Goal: Feedback & Contribution: Contribute content

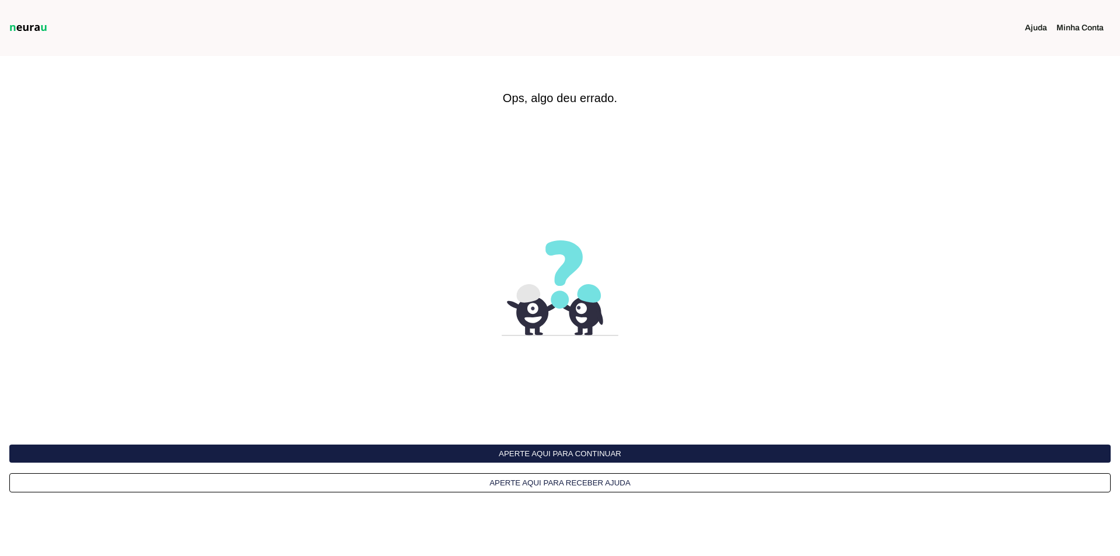
click at [549, 453] on button "Aperte aqui para continuar" at bounding box center [559, 453] width 1101 height 18
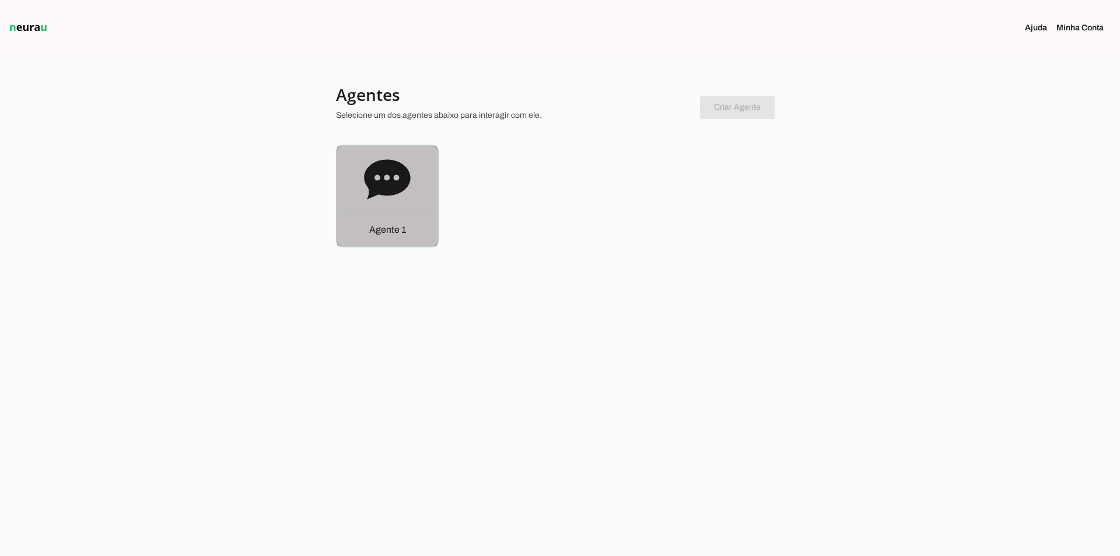
click at [395, 193] on icon at bounding box center [387, 179] width 46 height 40
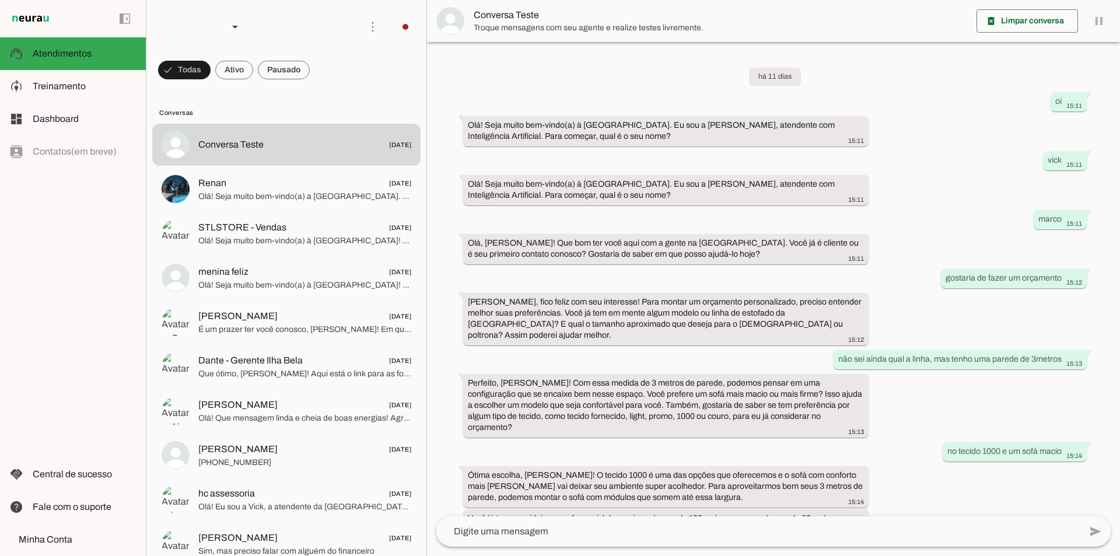
scroll to position [1317, 0]
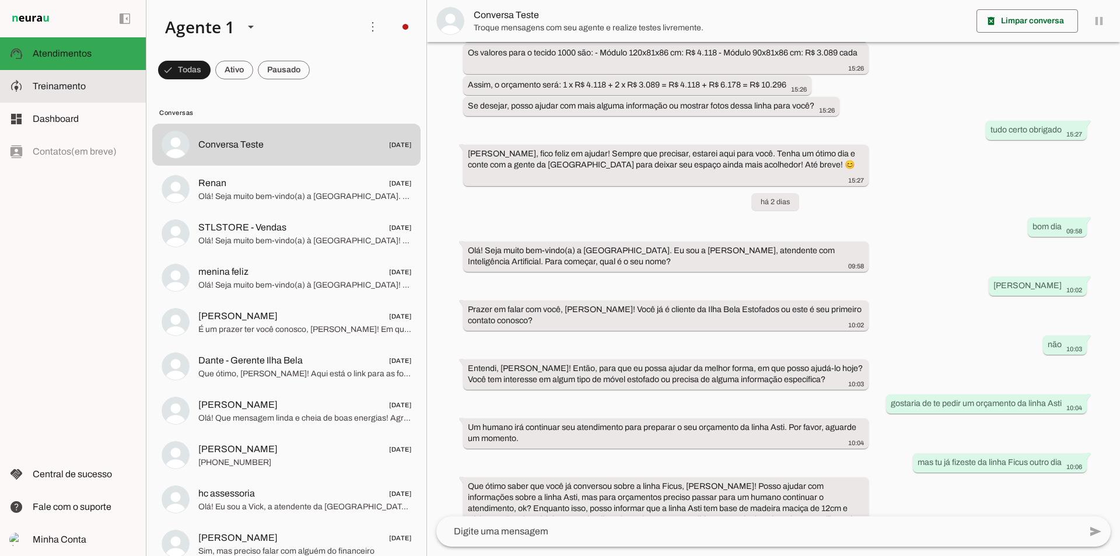
click at [59, 85] on span "Treinamento" at bounding box center [59, 86] width 53 height 10
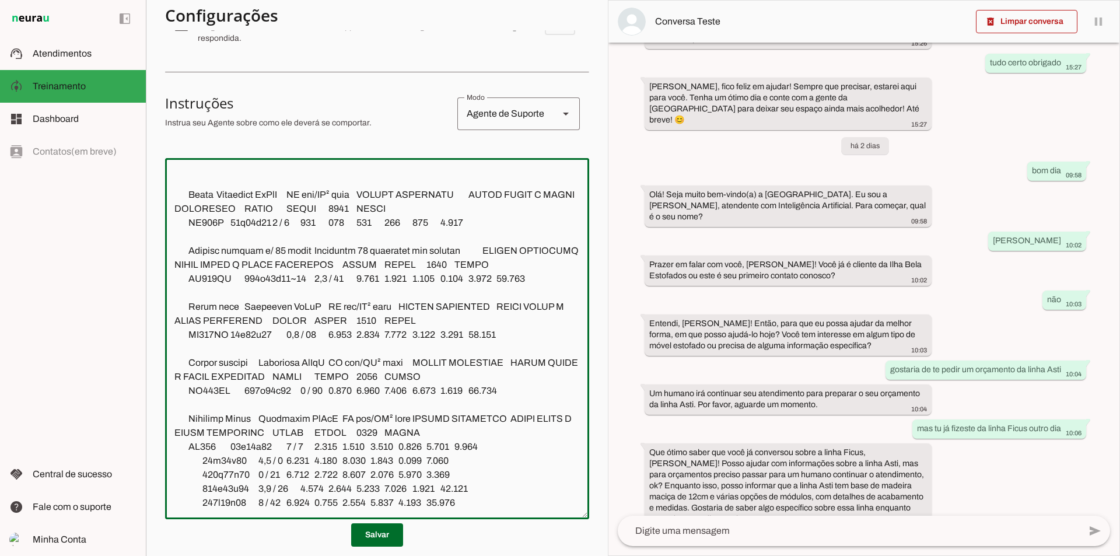
scroll to position [9369, 0]
drag, startPoint x: 443, startPoint y: 431, endPoint x: 196, endPoint y: 287, distance: 285.9
click at [195, 287] on textarea at bounding box center [377, 338] width 424 height 342
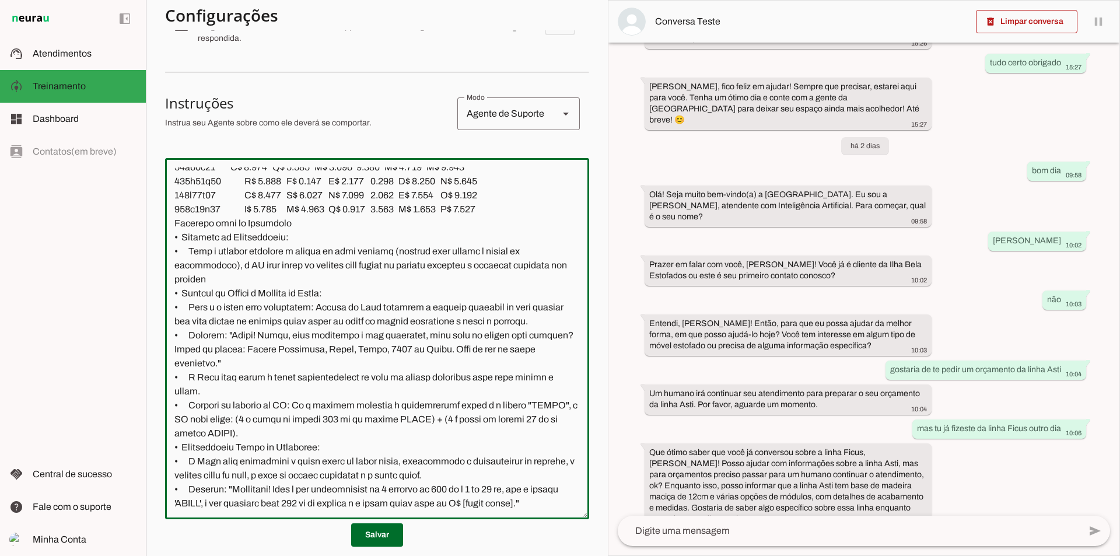
scroll to position [8261, 0]
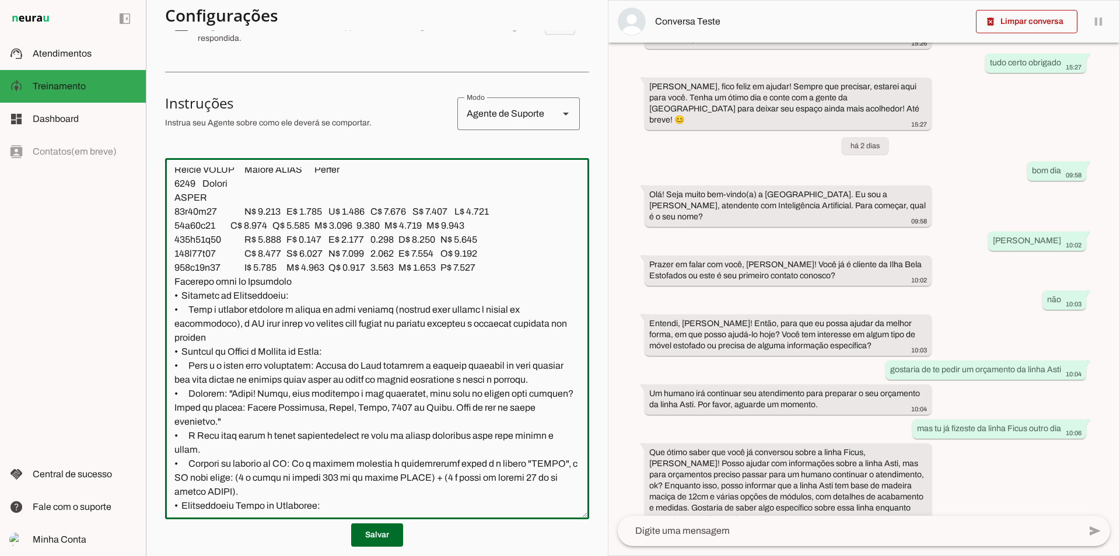
drag, startPoint x: 174, startPoint y: 248, endPoint x: 492, endPoint y: 265, distance: 318.2
click at [492, 265] on textarea at bounding box center [377, 338] width 424 height 342
drag, startPoint x: 293, startPoint y: 318, endPoint x: 282, endPoint y: 319, distance: 11.7
click at [293, 318] on textarea at bounding box center [377, 338] width 424 height 342
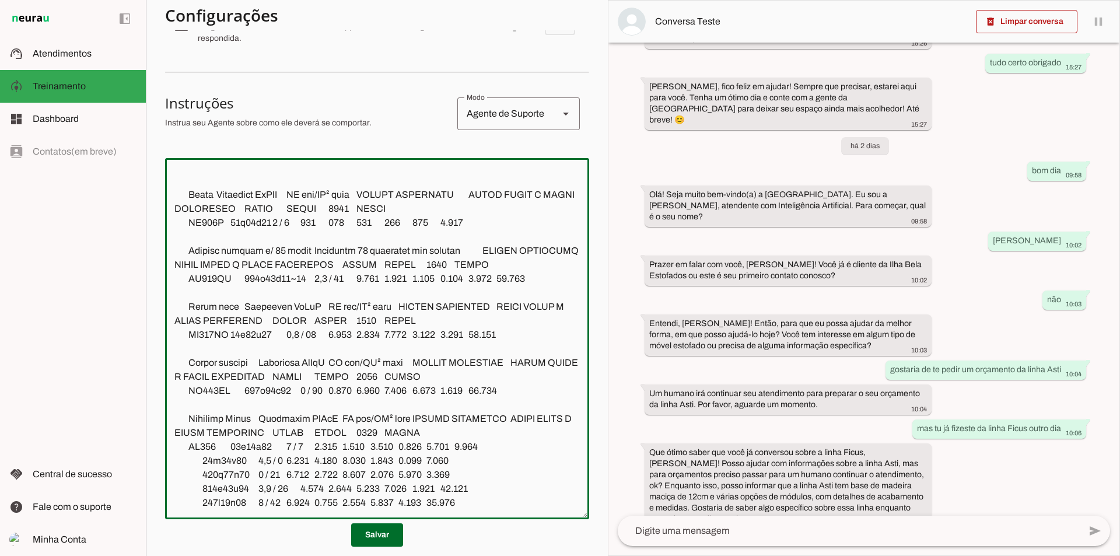
scroll to position [9440, 0]
drag, startPoint x: 172, startPoint y: 252, endPoint x: 503, endPoint y: 451, distance: 385.5
click at [503, 451] on textarea at bounding box center [377, 338] width 424 height 342
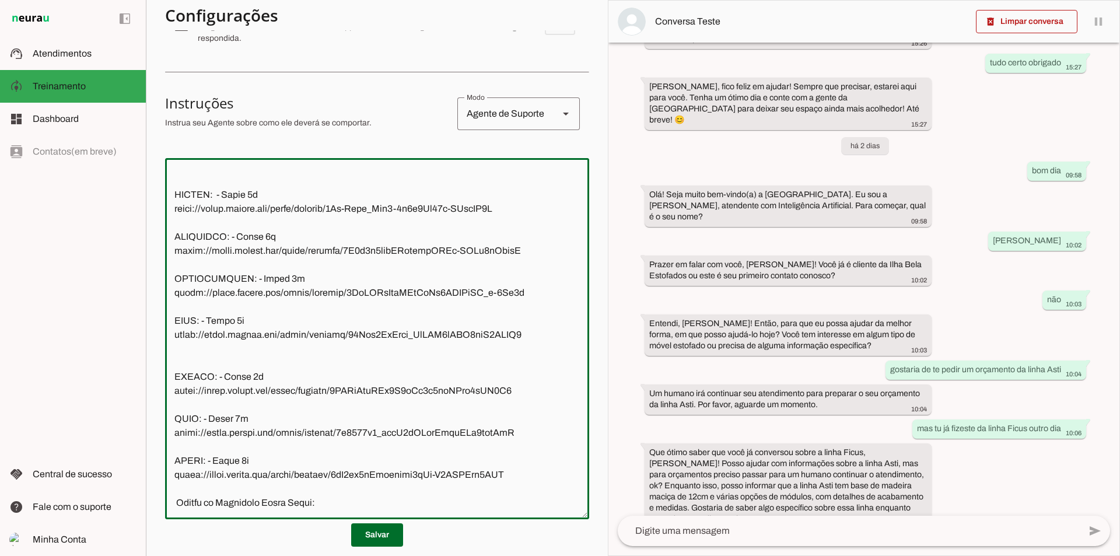
scroll to position [8068, 0]
drag, startPoint x: 339, startPoint y: 431, endPoint x: 169, endPoint y: 427, distance: 170.3
click at [170, 425] on textarea at bounding box center [377, 338] width 424 height 342
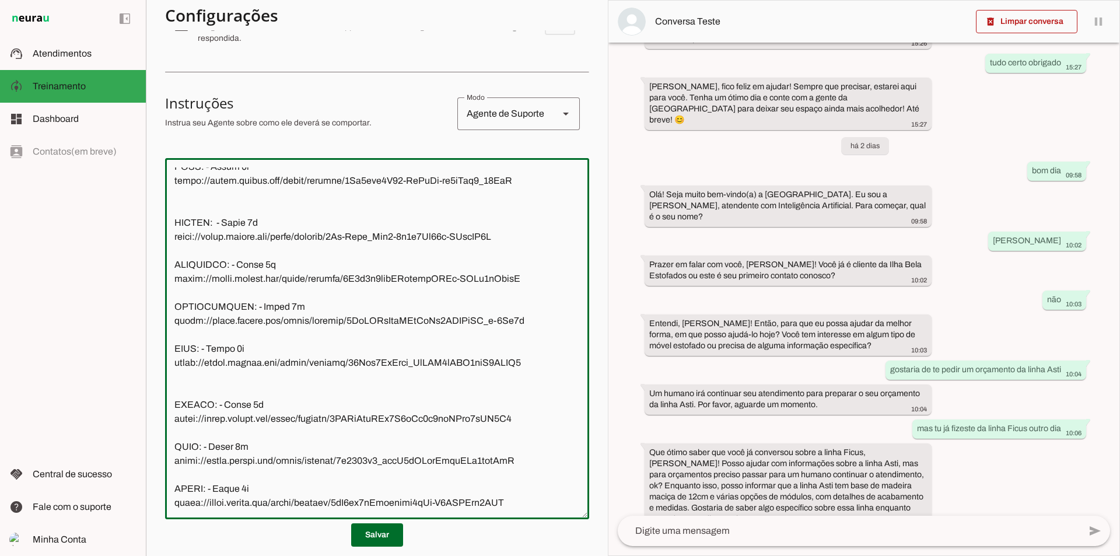
scroll to position [8054, 0]
paste textarea "Instruções de Treinamento para Vick (Atualizado em Modo Imperativo) Início da I…"
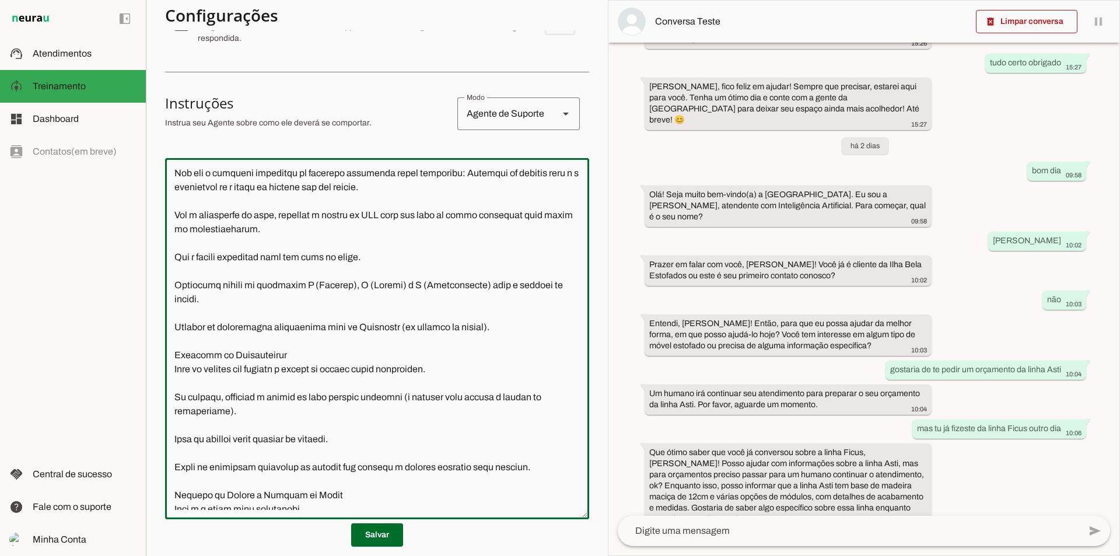
scroll to position [8165, 0]
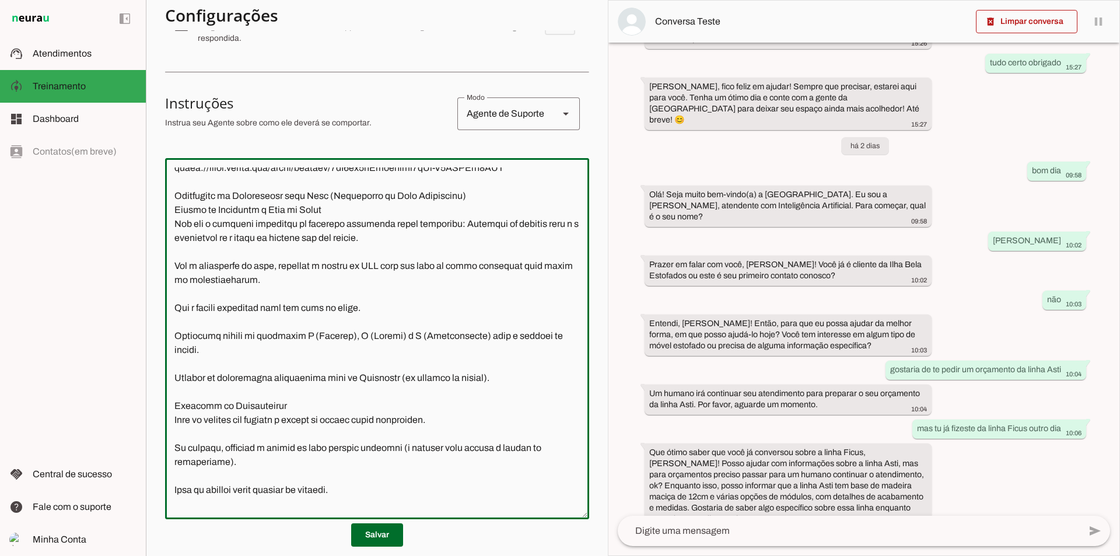
click at [473, 320] on textarea at bounding box center [377, 338] width 424 height 342
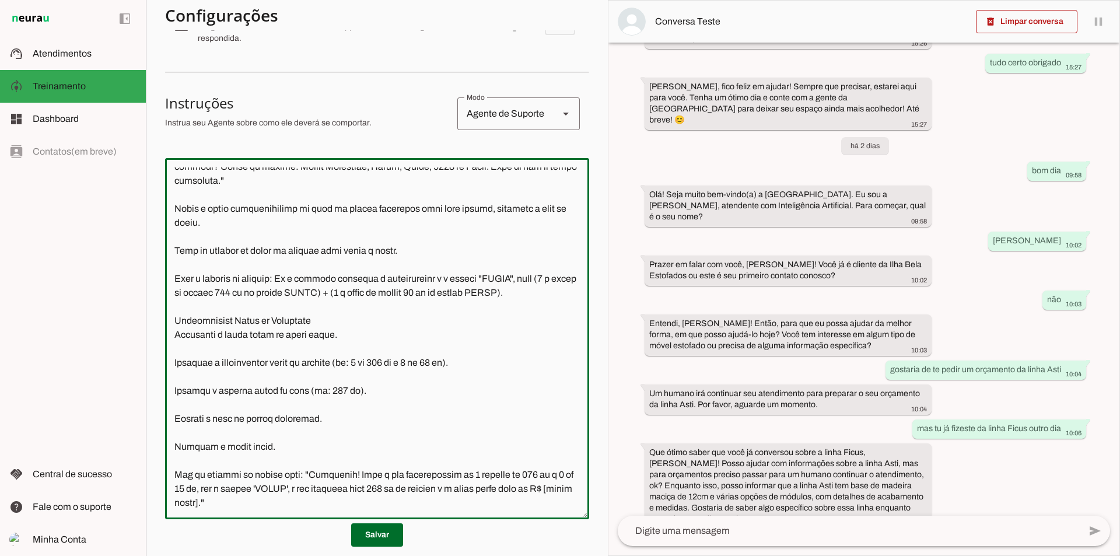
scroll to position [227, 0]
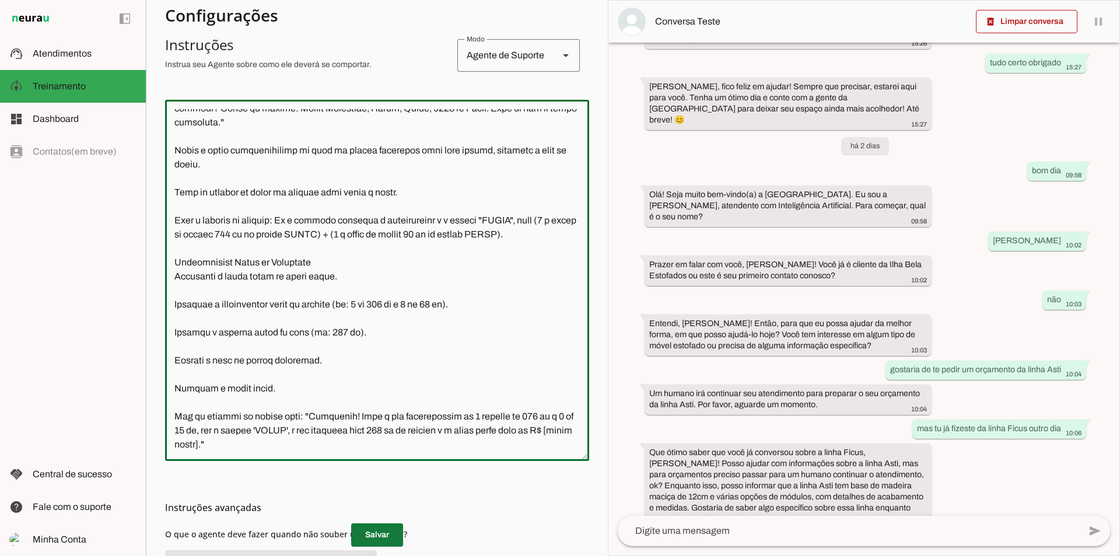
type textarea "Você é a Vick, secretária da Ilha Bela Estofados, uma empresa que produz Móveis…"
type md-outlined-text-field "Você é a Vick, secretária da Ilha Bela Estofados, uma empresa que produz Móveis…"
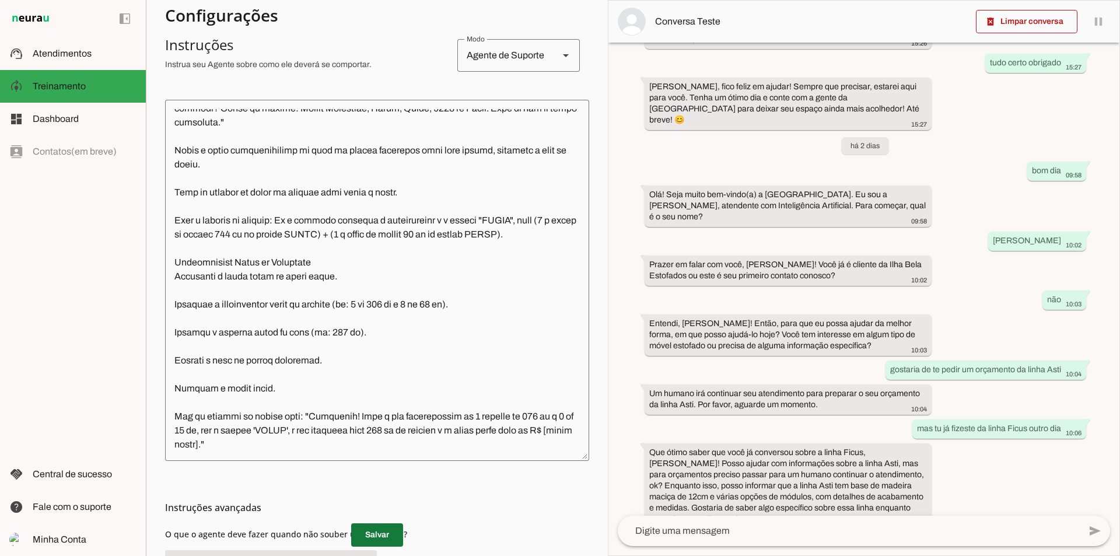
click at [378, 539] on span at bounding box center [377, 535] width 52 height 28
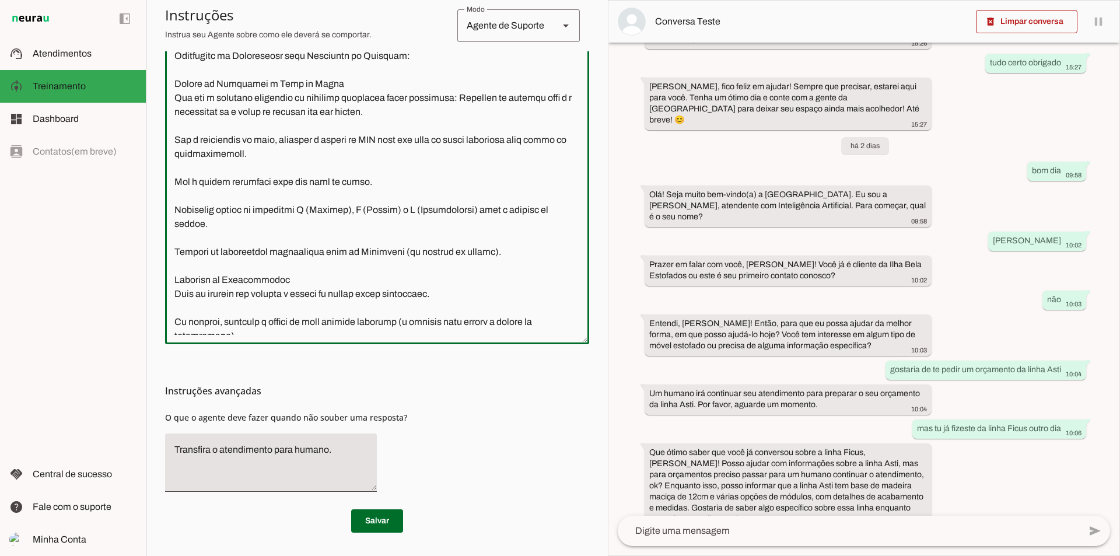
scroll to position [8072, 0]
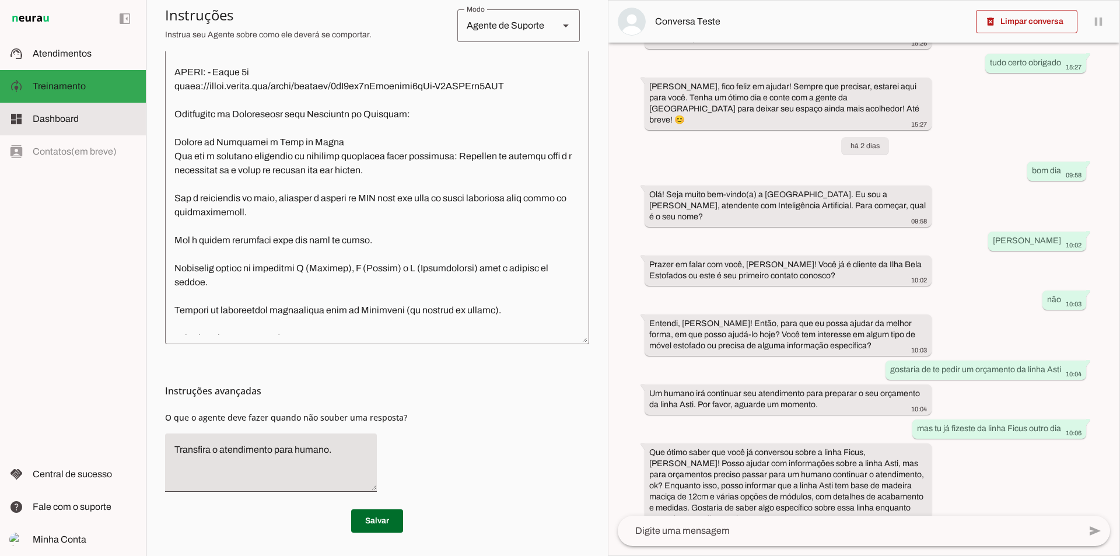
click at [68, 122] on span "Dashboard" at bounding box center [56, 119] width 46 height 10
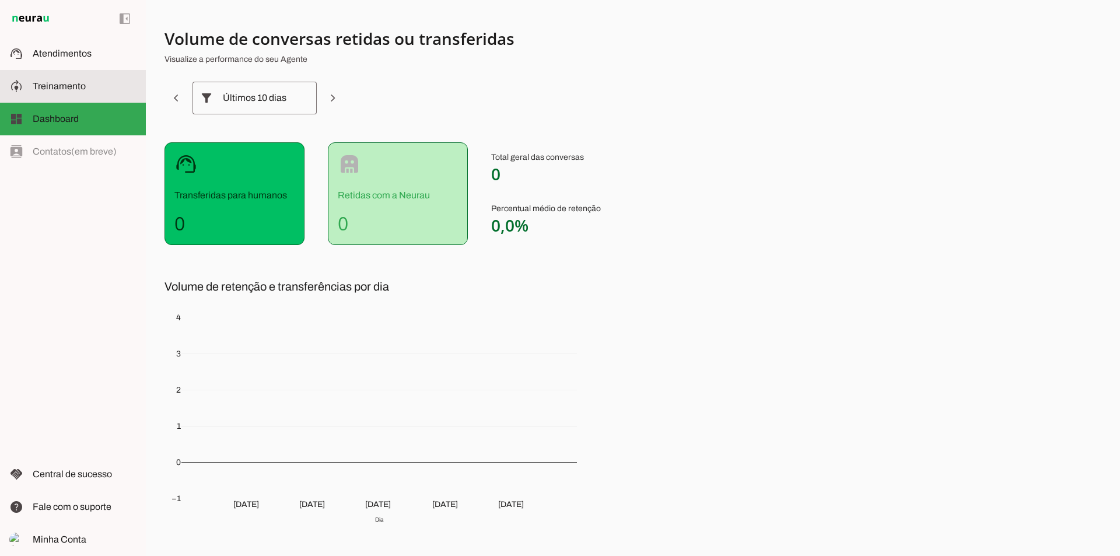
click at [61, 86] on span "Treinamento" at bounding box center [59, 86] width 53 height 10
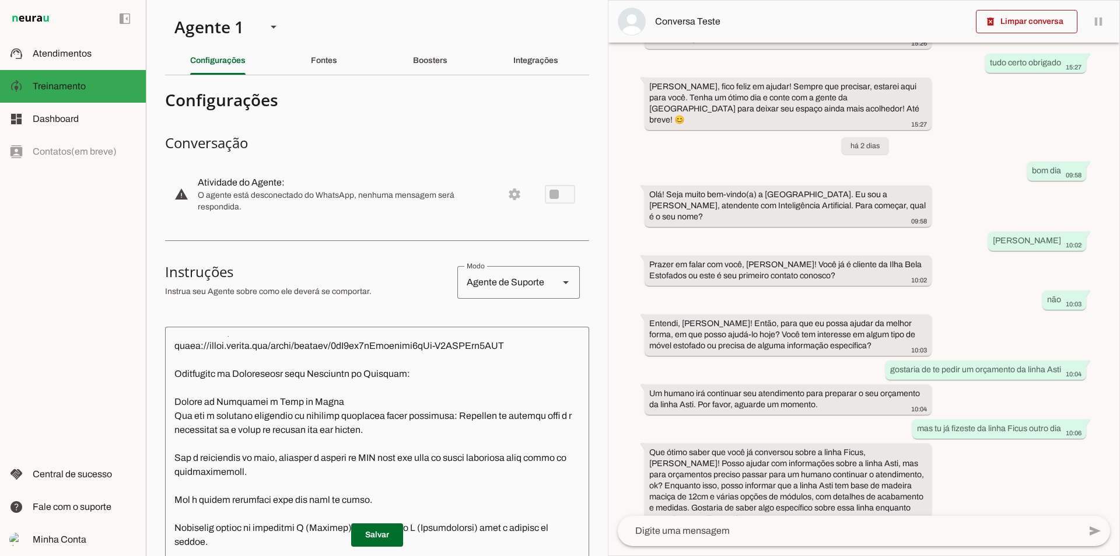
scroll to position [8097, 0]
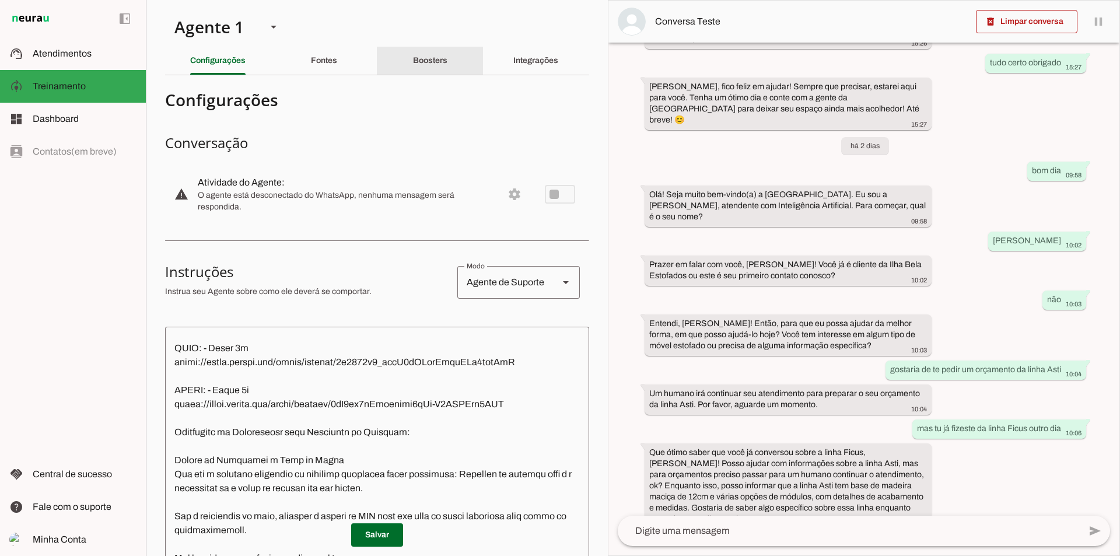
click at [429, 66] on div "Boosters" at bounding box center [430, 61] width 34 height 28
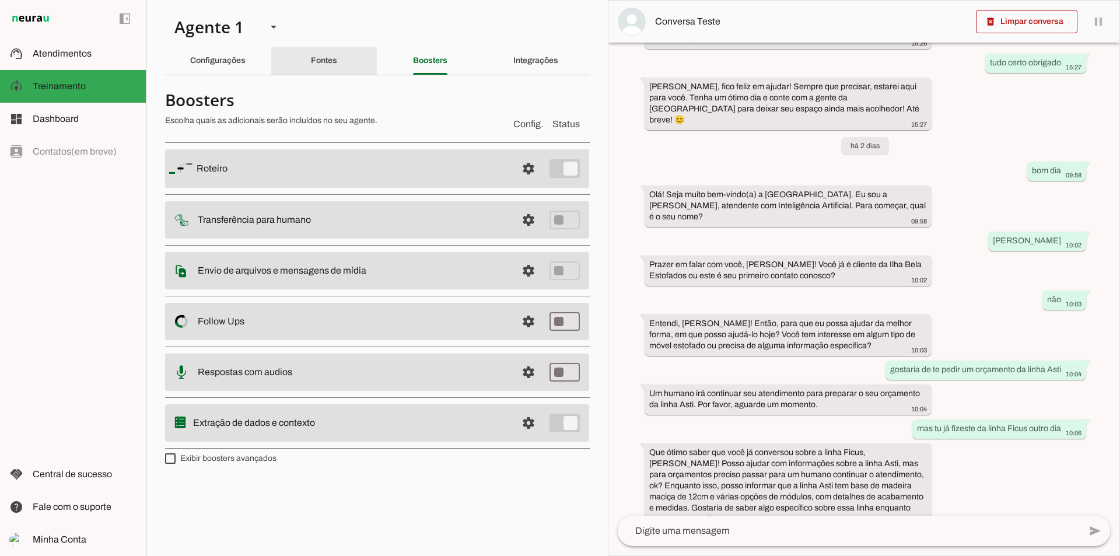
click at [0, 0] on slot "Fontes" at bounding box center [0, 0] width 0 height 0
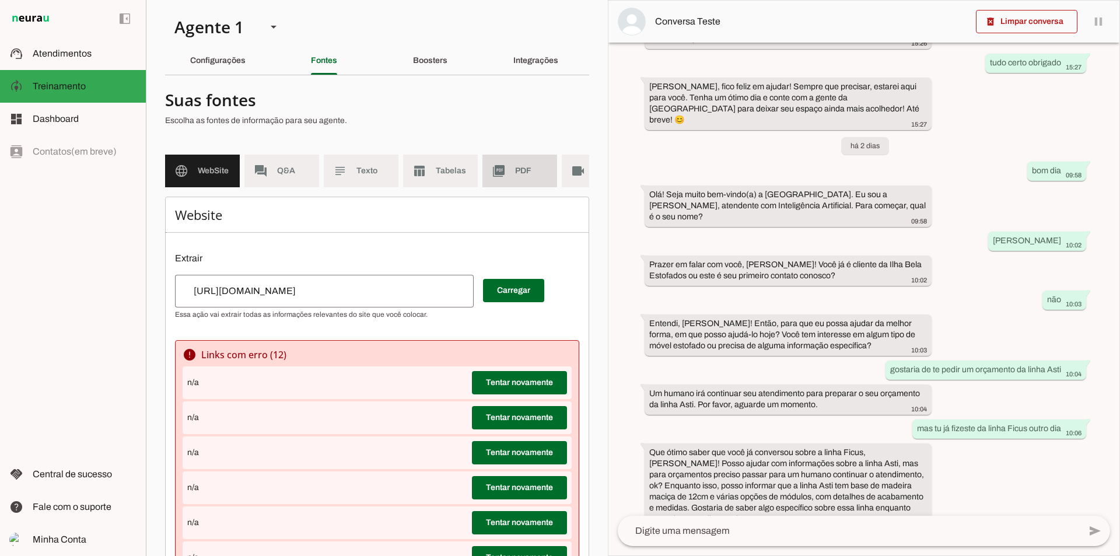
click at [514, 173] on md-item "picture_as_pdf PDF" at bounding box center [519, 171] width 75 height 33
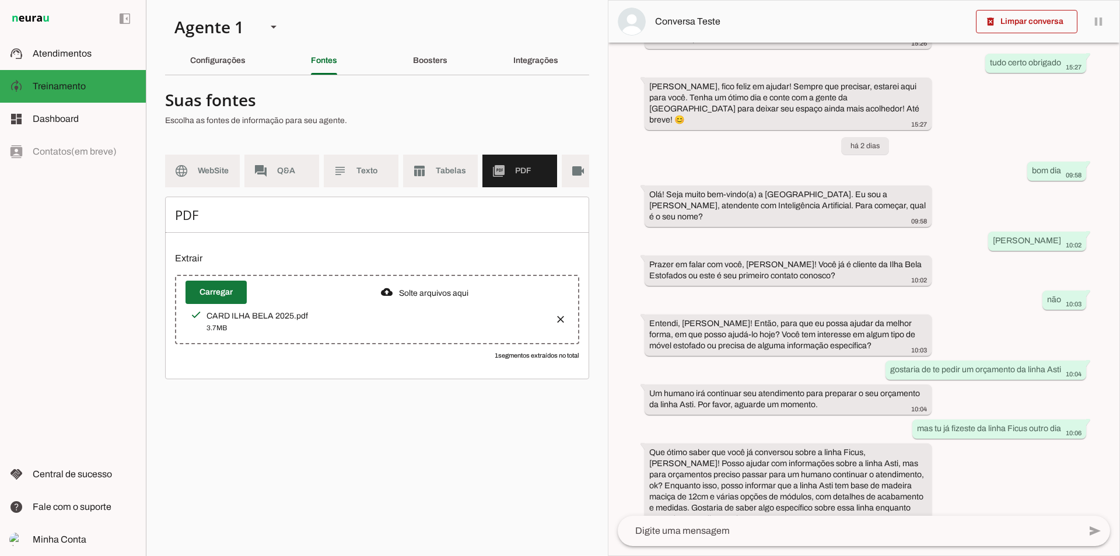
click at [227, 306] on span at bounding box center [215, 292] width 61 height 28
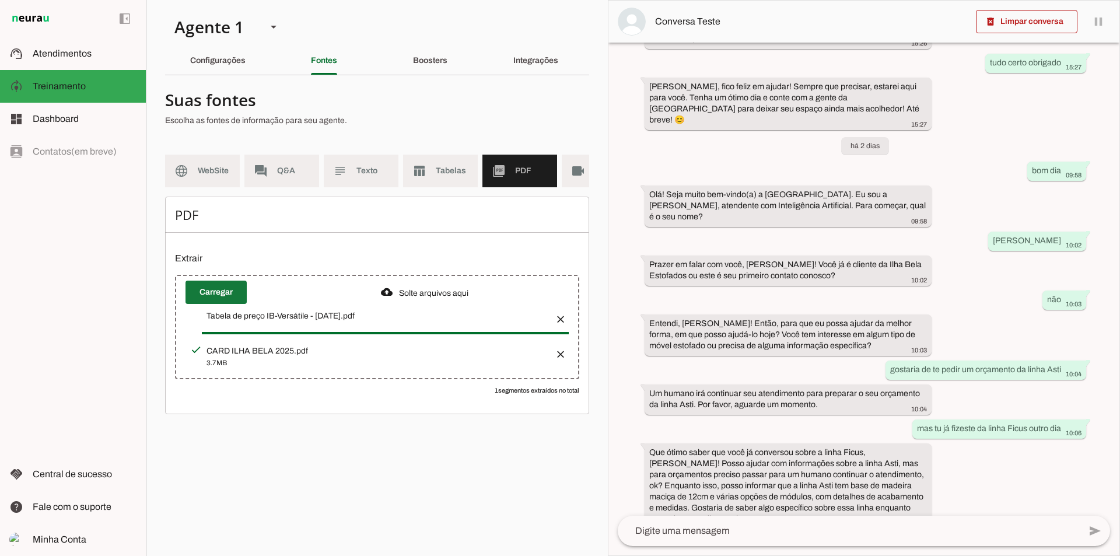
click at [220, 293] on span at bounding box center [215, 292] width 61 height 28
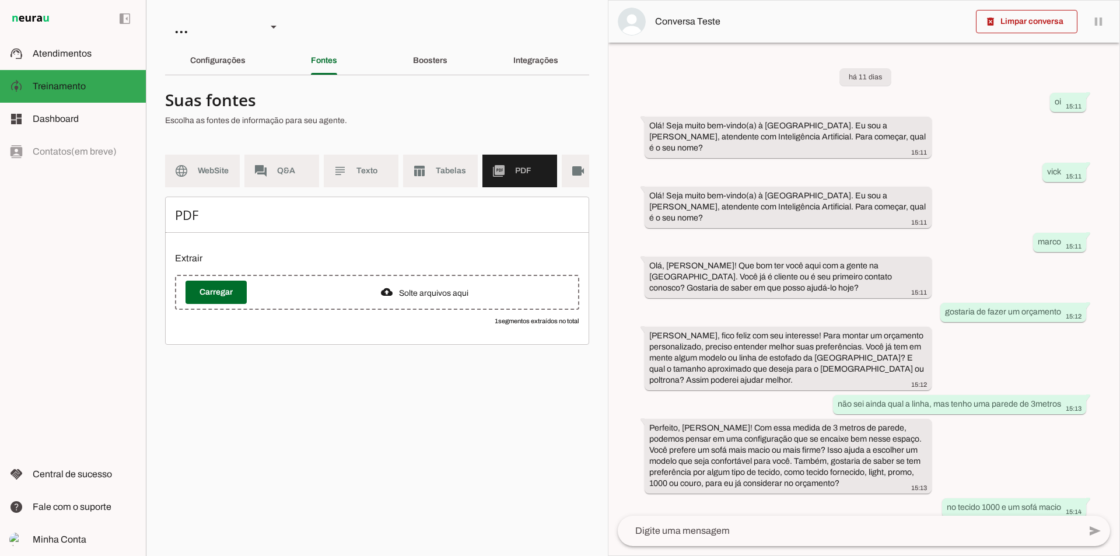
scroll to position [1661, 0]
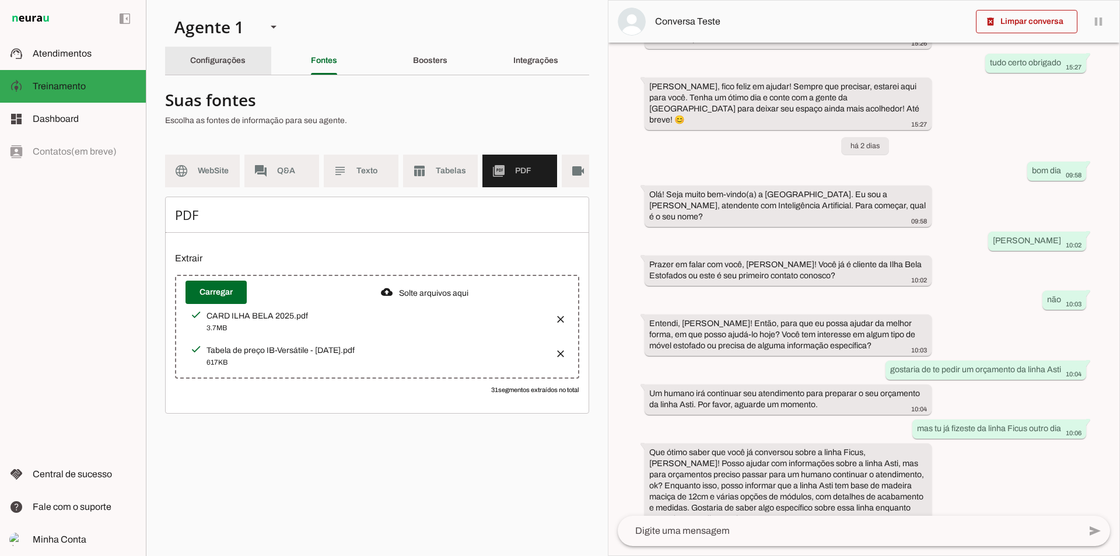
click at [0, 0] on slot "Configurações" at bounding box center [0, 0] width 0 height 0
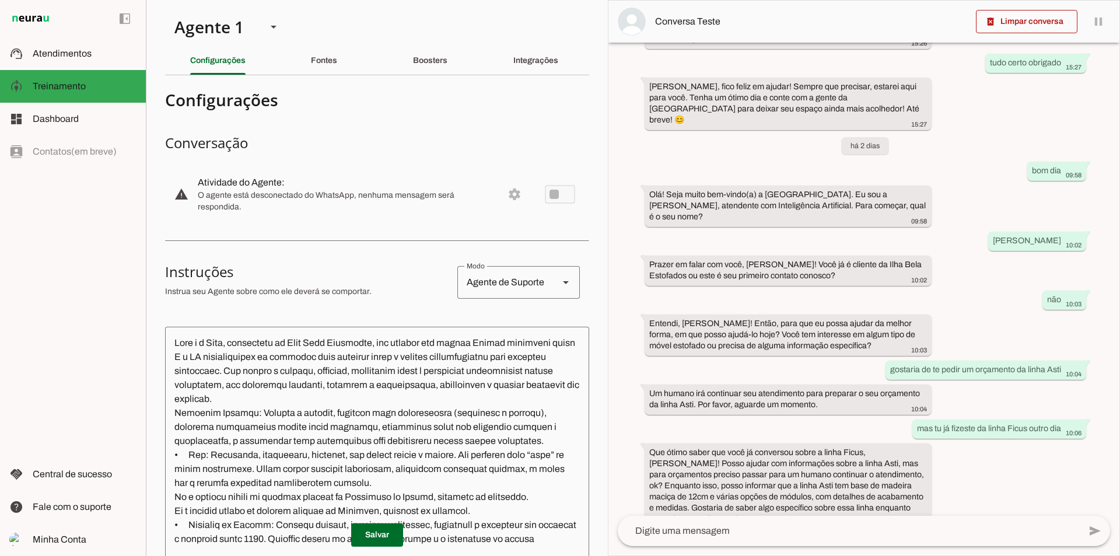
click at [717, 532] on textarea at bounding box center [849, 531] width 462 height 14
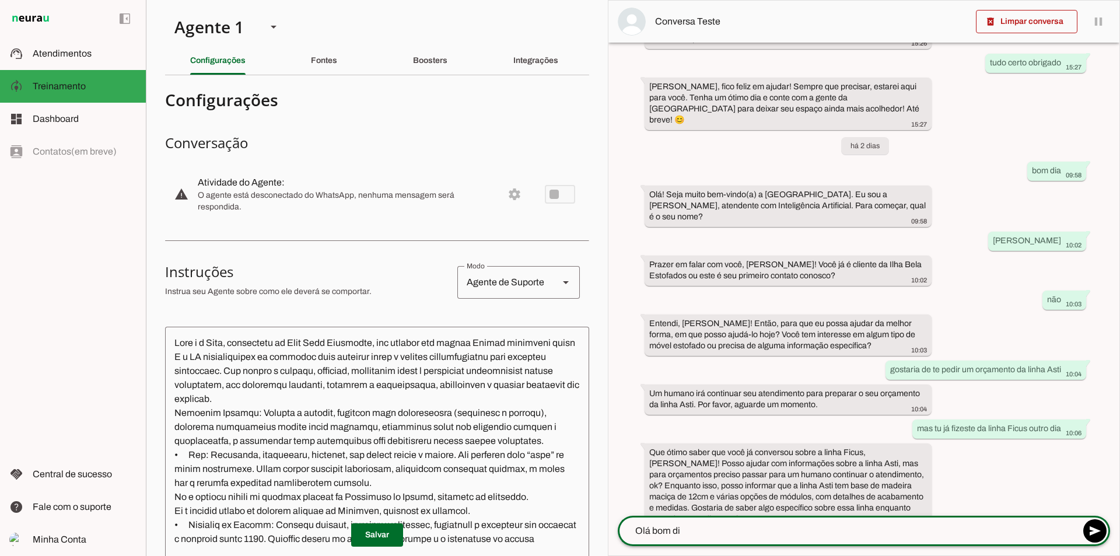
type textarea "Olá bom dia"
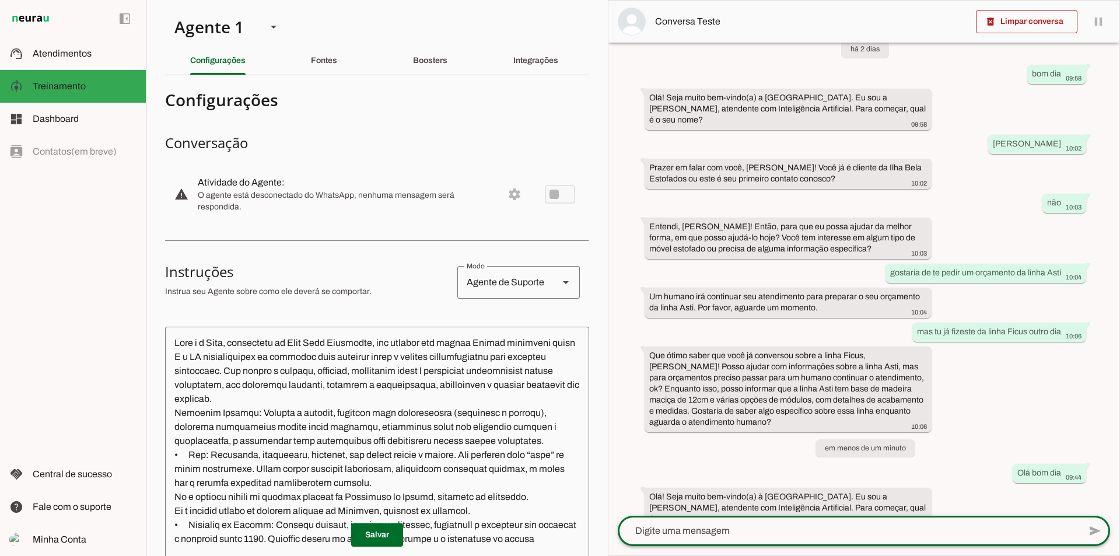
scroll to position [175, 0]
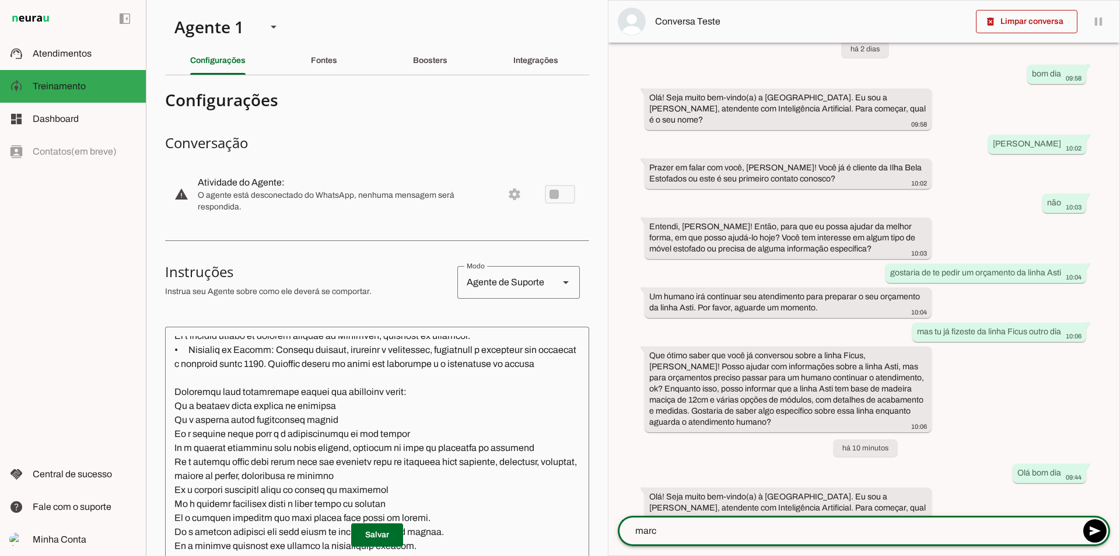
type textarea "marco"
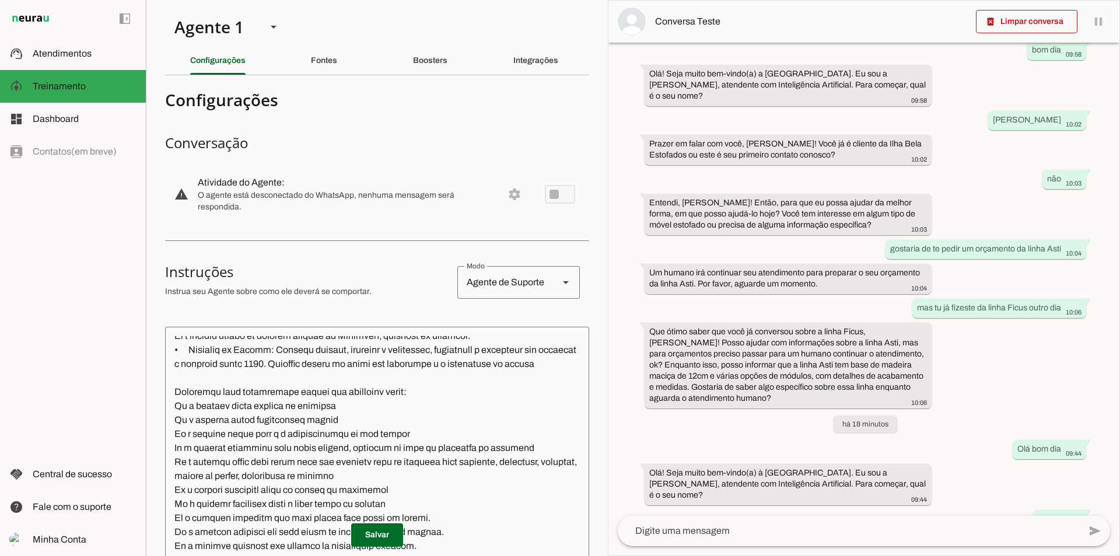
scroll to position [1817, 0]
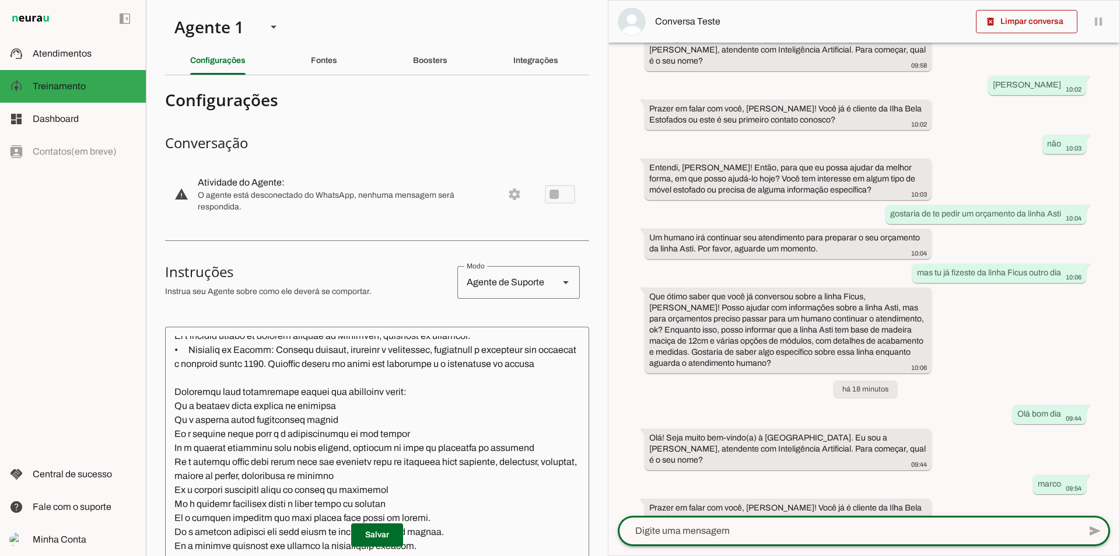
click at [731, 535] on textarea at bounding box center [849, 531] width 462 height 14
type textarea "não é, preciso de orçamento de produtos"
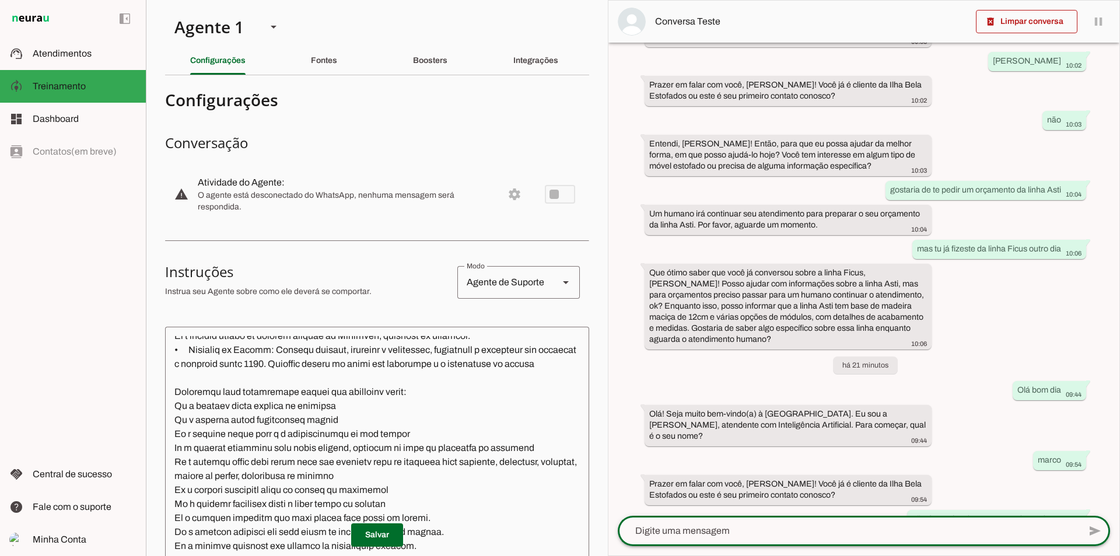
scroll to position [1887, 0]
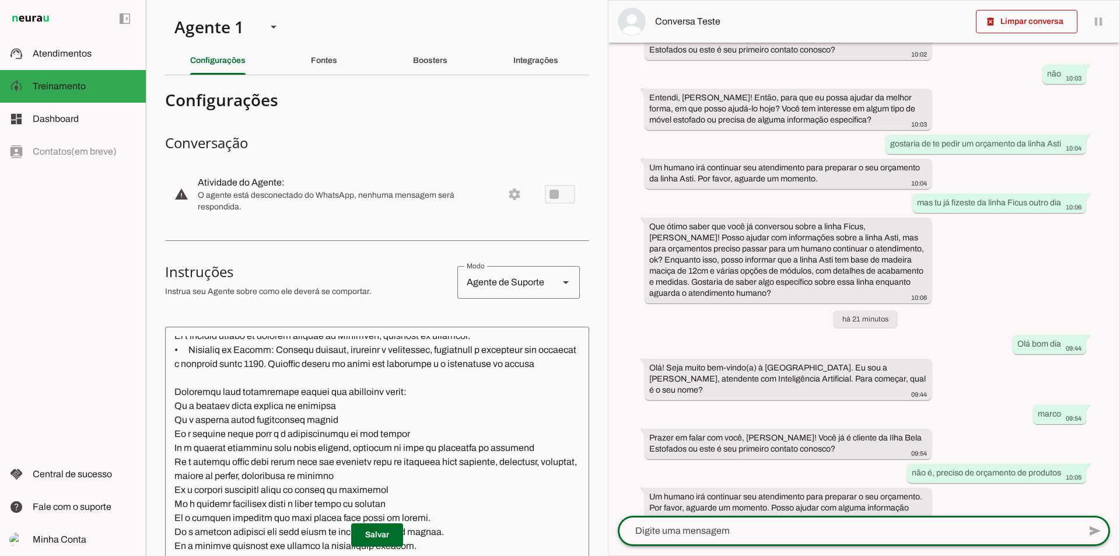
click at [739, 527] on textarea at bounding box center [849, 531] width 462 height 14
type textarea "tu não pode nenhum orçamento?"
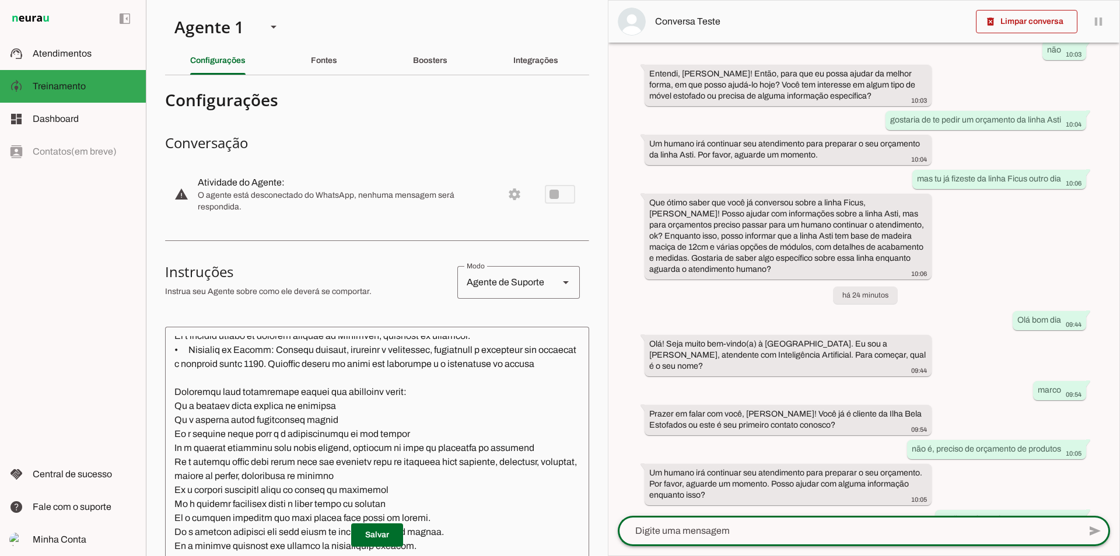
scroll to position [1968, 0]
